Goal: Transaction & Acquisition: Register for event/course

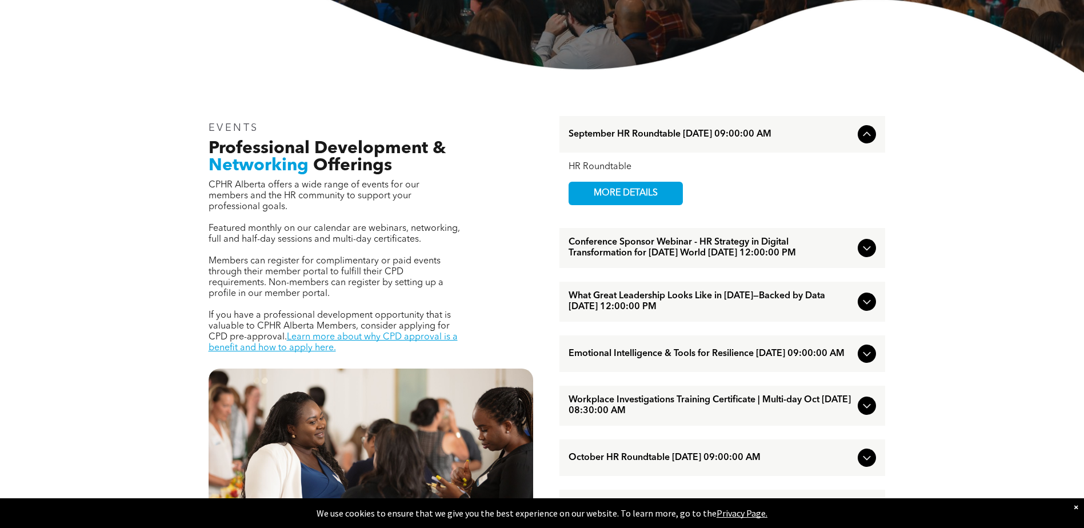
scroll to position [343, 0]
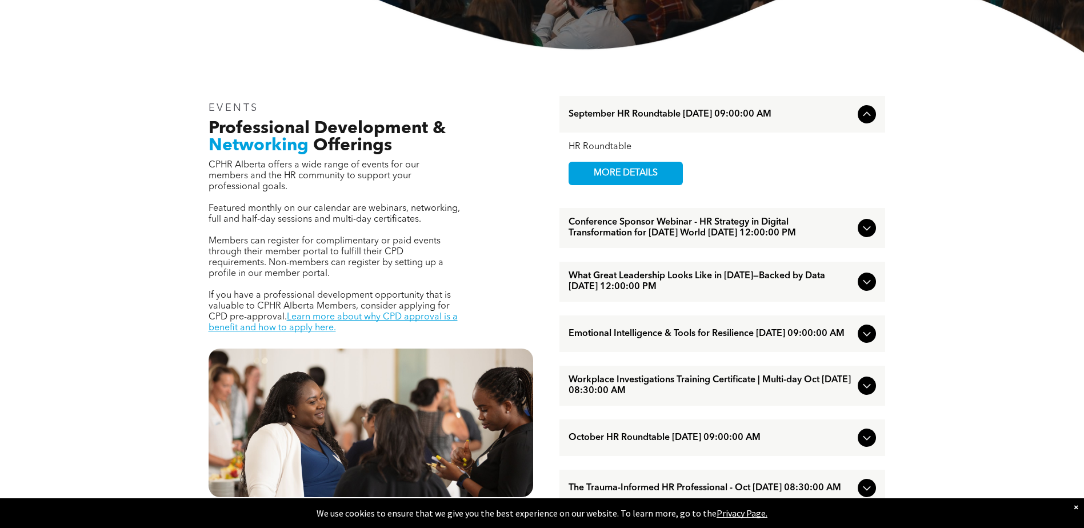
click at [712, 221] on span "Conference Sponsor Webinar - HR Strategy in Digital Transformation for [DATE] W…" at bounding box center [710, 228] width 285 height 22
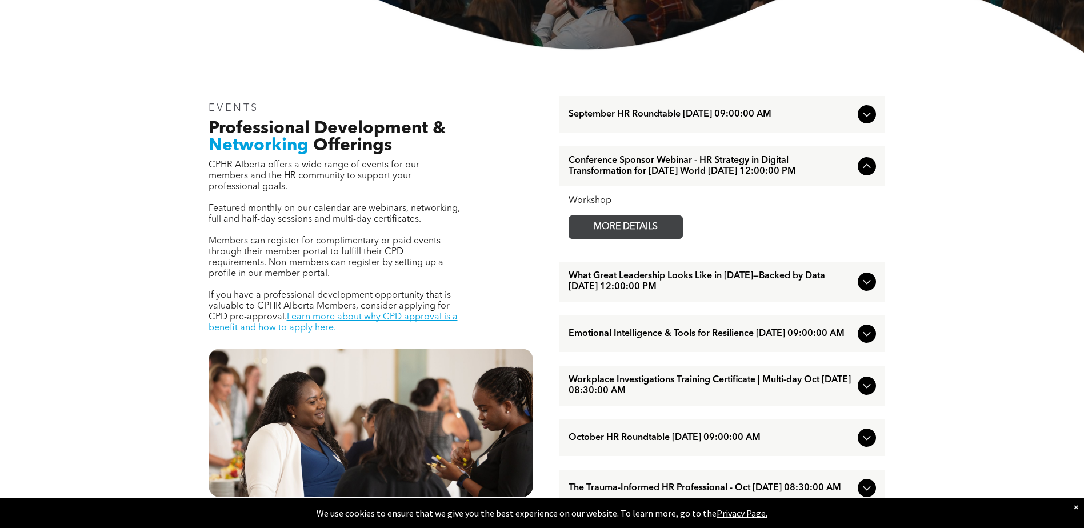
click at [611, 238] on span "MORE DETAILS" at bounding box center [625, 227] width 90 height 22
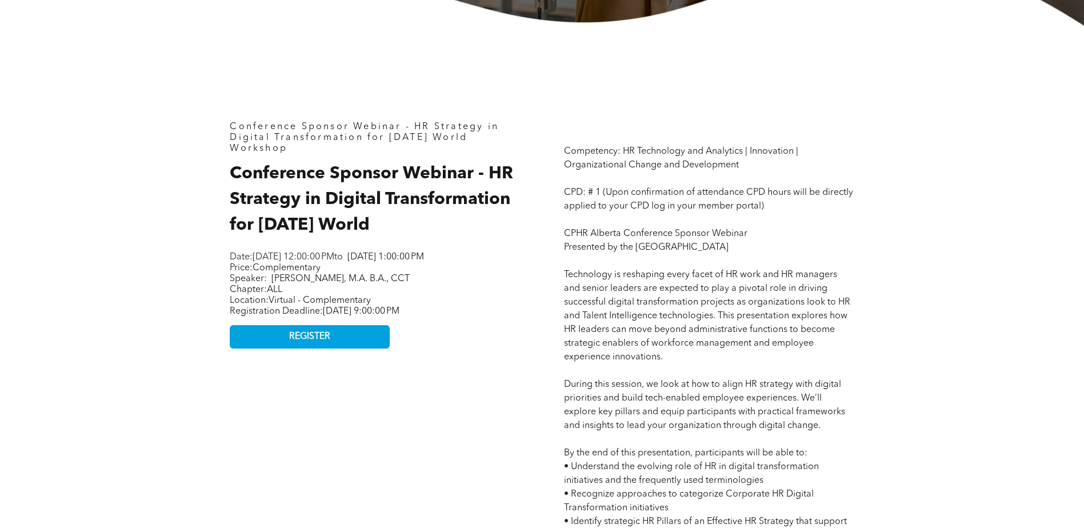
scroll to position [514, 0]
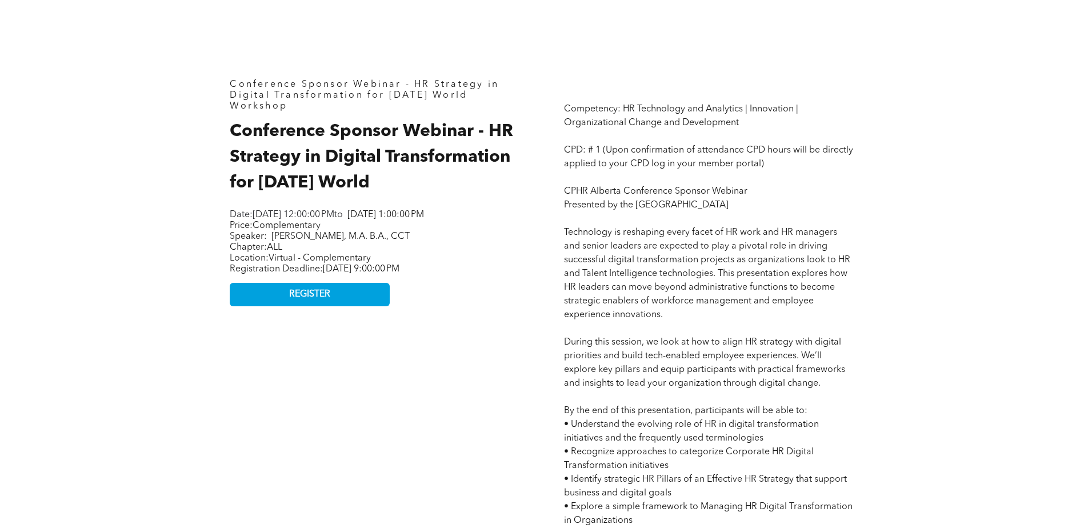
click at [241, 138] on span "Conference Sponsor Webinar - HR Strategy in Digital Transformation for [DATE] W…" at bounding box center [371, 157] width 283 height 69
drag, startPoint x: 233, startPoint y: 133, endPoint x: 385, endPoint y: 181, distance: 159.0
click at [385, 181] on h2 "Conference Sponsor Webinar - HR Strategy in Digital Transformation for [DATE] W…" at bounding box center [375, 157] width 290 height 77
click at [302, 300] on span "REGISTER" at bounding box center [309, 294] width 41 height 11
